Goal: Find specific page/section

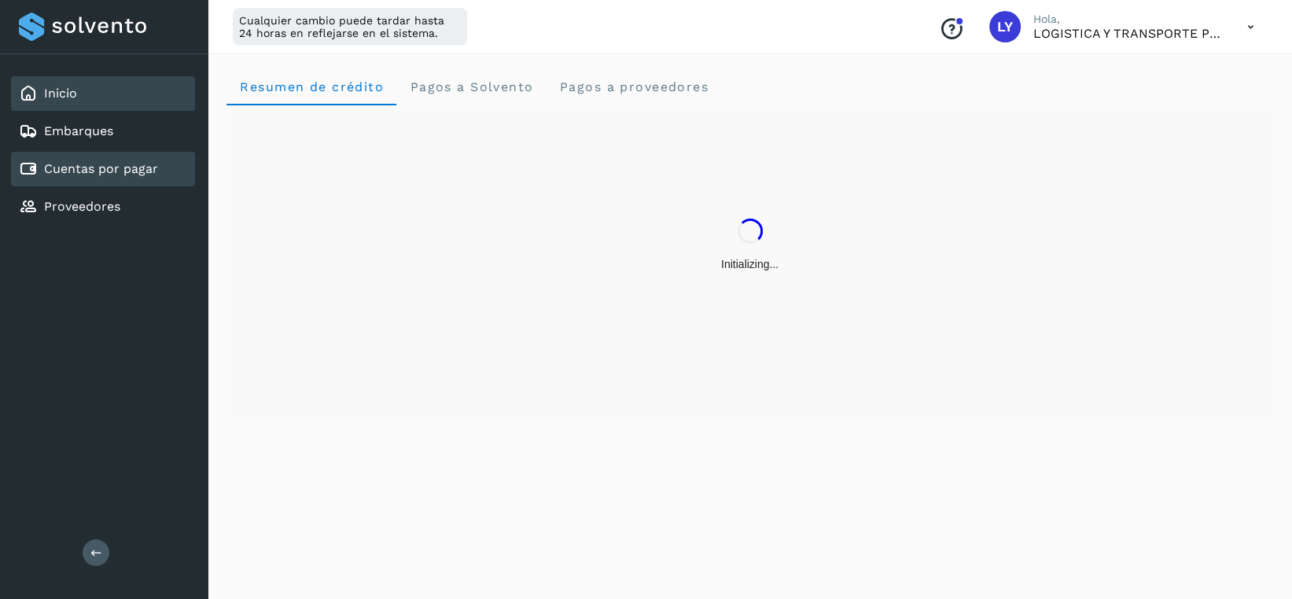
click at [156, 160] on div "Cuentas por pagar" at bounding box center [88, 169] width 139 height 19
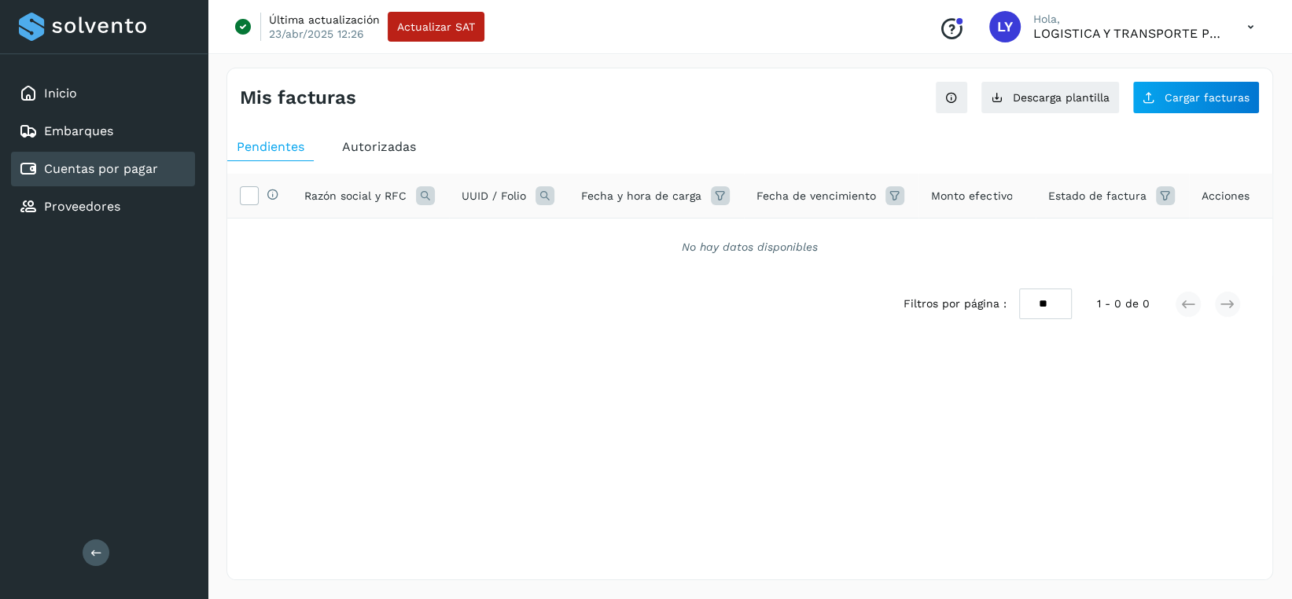
click at [407, 144] on span "Autorizadas" at bounding box center [379, 146] width 74 height 15
